Goal: Information Seeking & Learning: Understand process/instructions

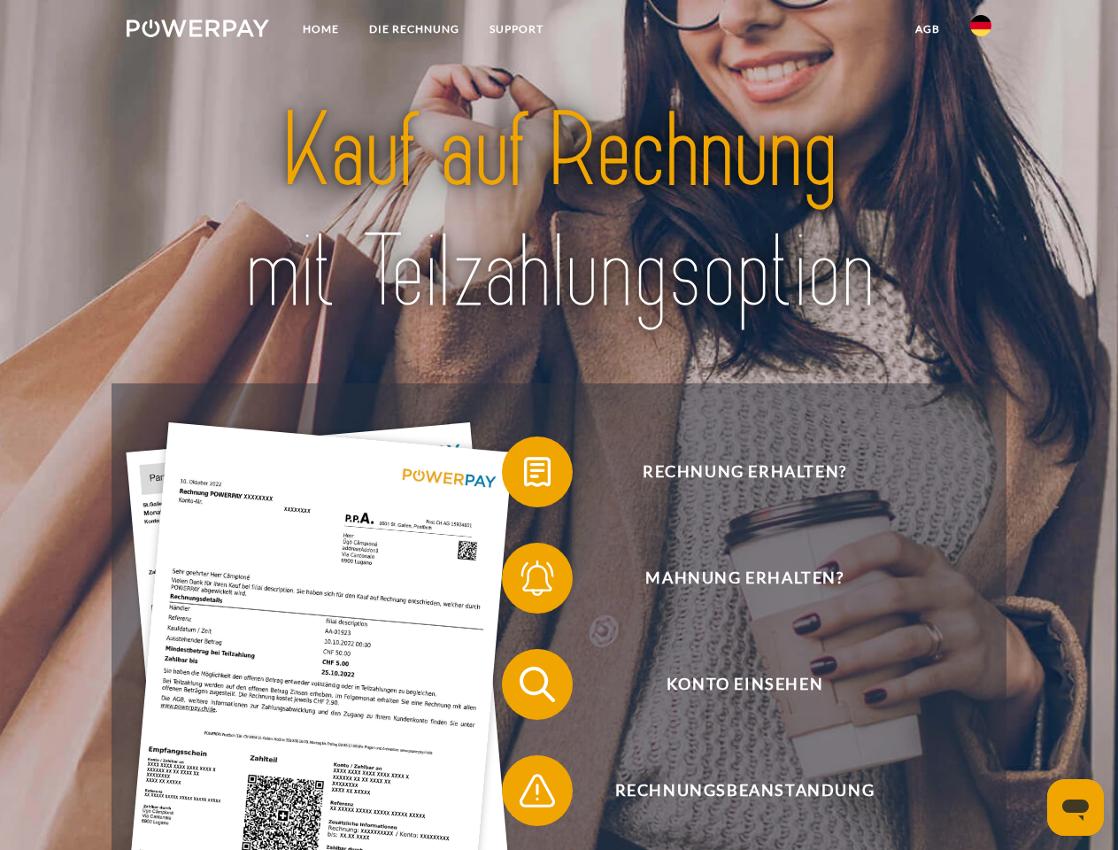
click at [197, 31] on img at bounding box center [198, 28] width 143 height 18
click at [981, 31] on img at bounding box center [980, 25] width 21 height 21
click at [927, 29] on link "agb" at bounding box center [928, 29] width 55 height 32
click at [524, 476] on span at bounding box center [511, 472] width 89 height 89
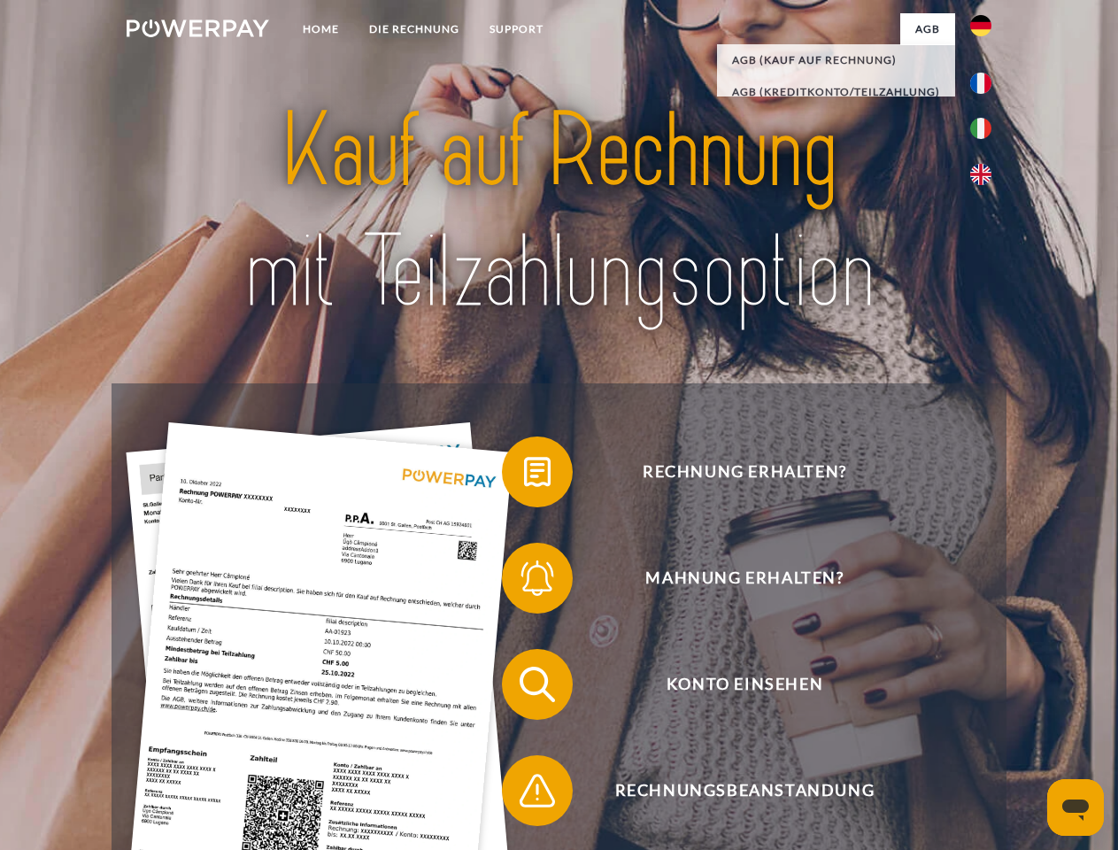
click at [524, 582] on span at bounding box center [511, 578] width 89 height 89
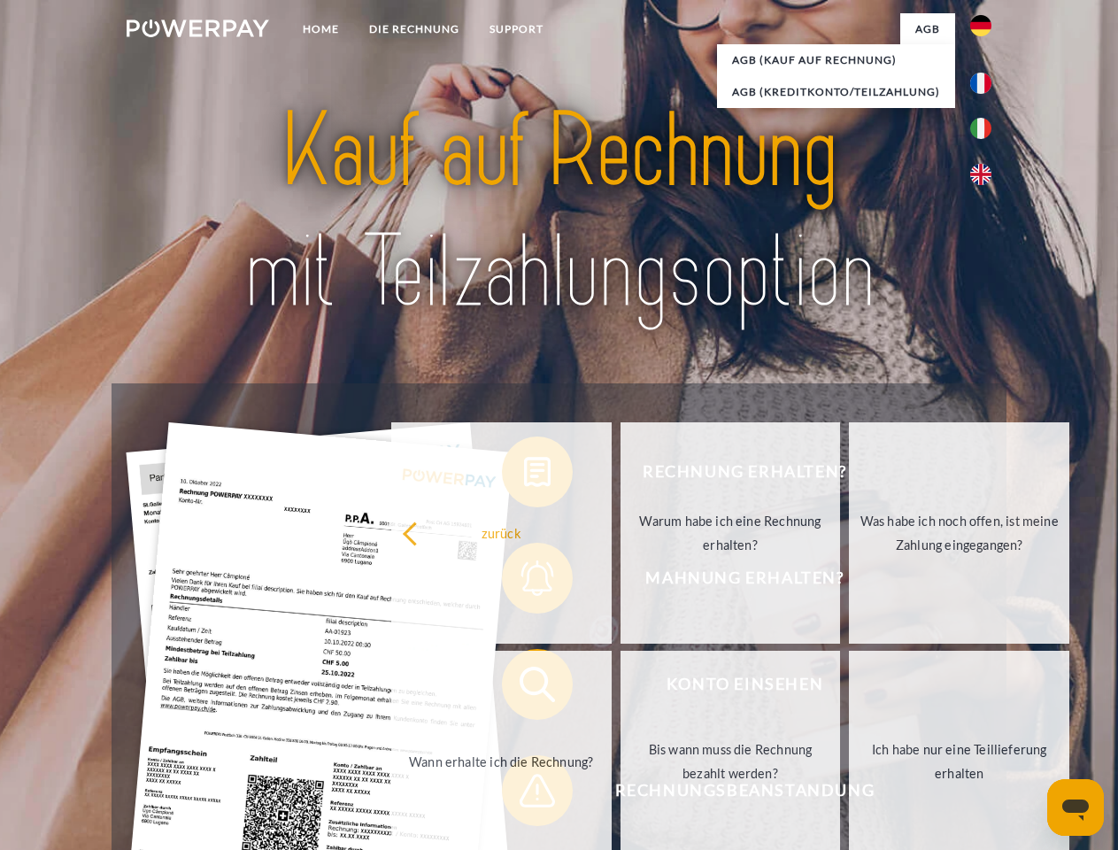
click at [621, 688] on link "Bis wann muss die Rechnung bezahlt werden?" at bounding box center [731, 761] width 220 height 221
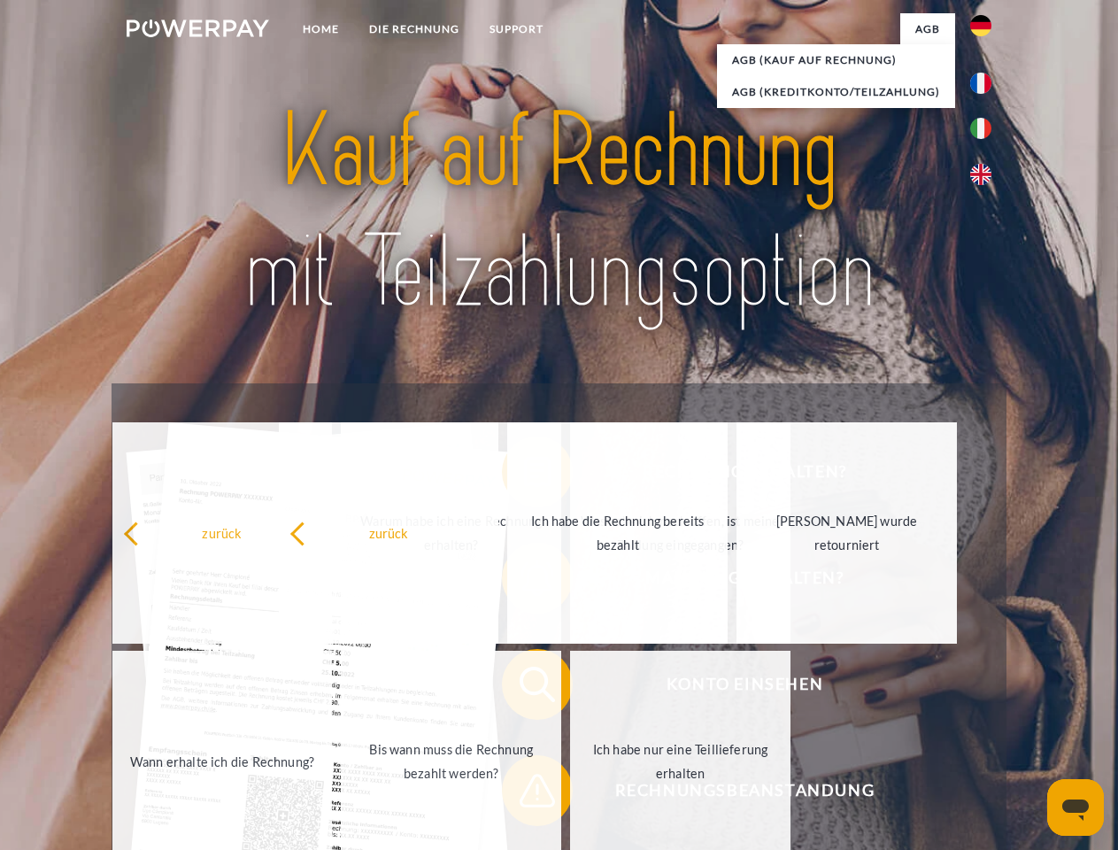
click at [524, 794] on span at bounding box center [511, 790] width 89 height 89
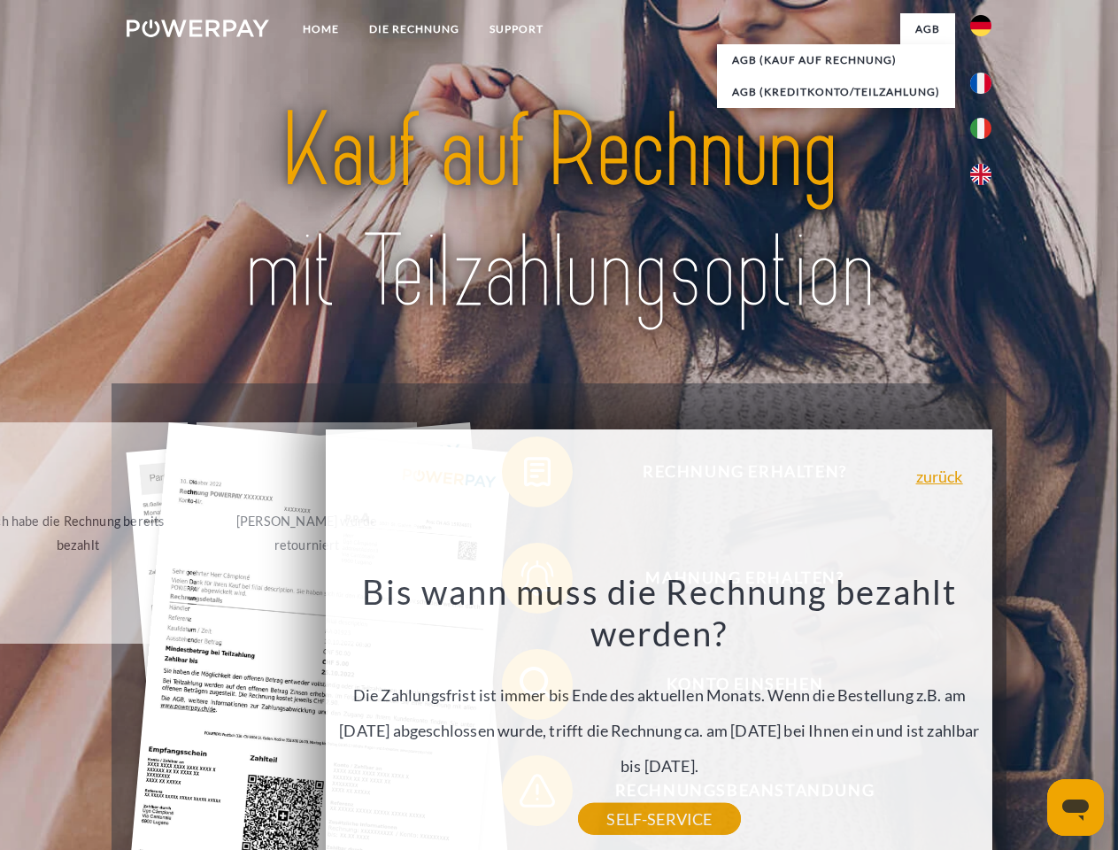
click at [1076, 808] on icon "Messaging-Fenster öffnen" at bounding box center [1076, 810] width 27 height 21
